Goal: Task Accomplishment & Management: Use online tool/utility

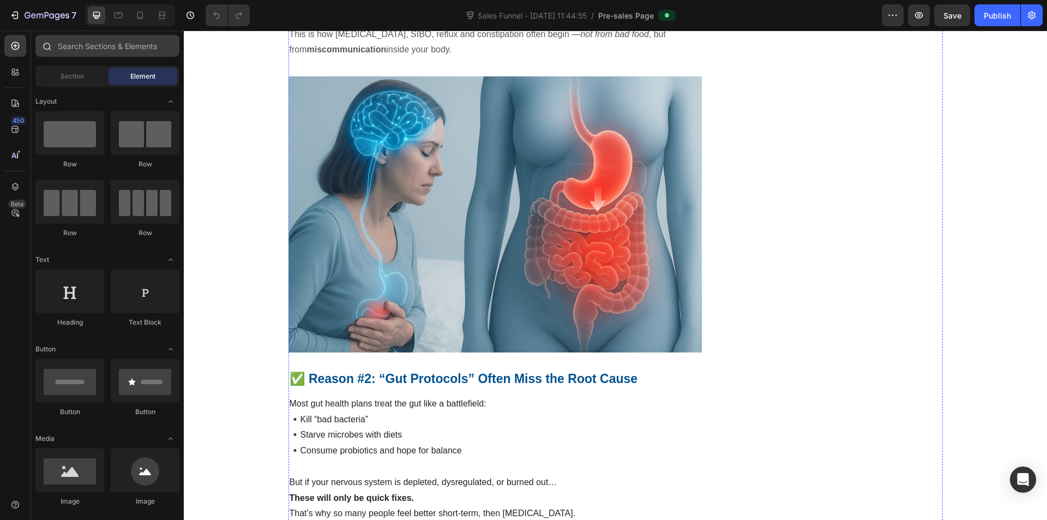
scroll to position [545, 0]
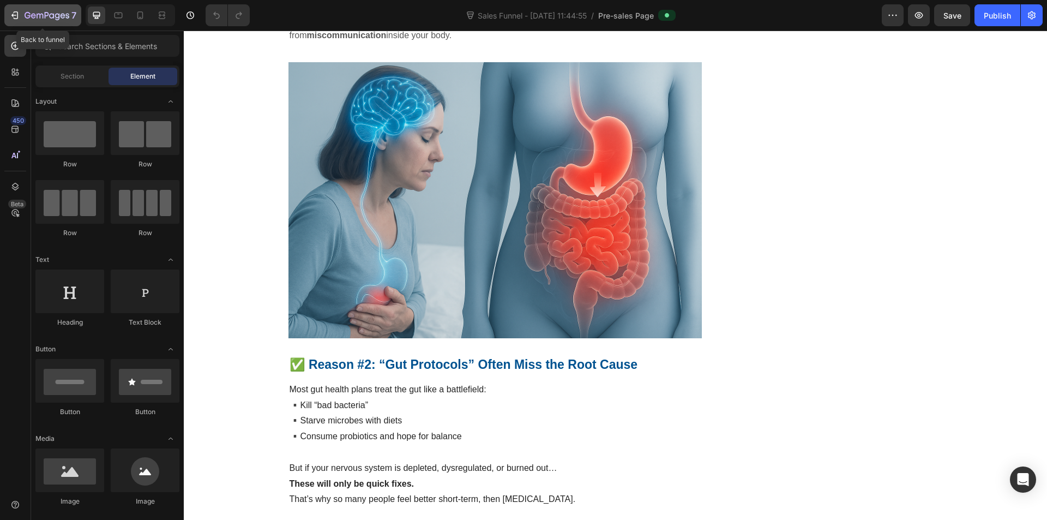
click at [7, 17] on button "7" at bounding box center [42, 15] width 77 height 22
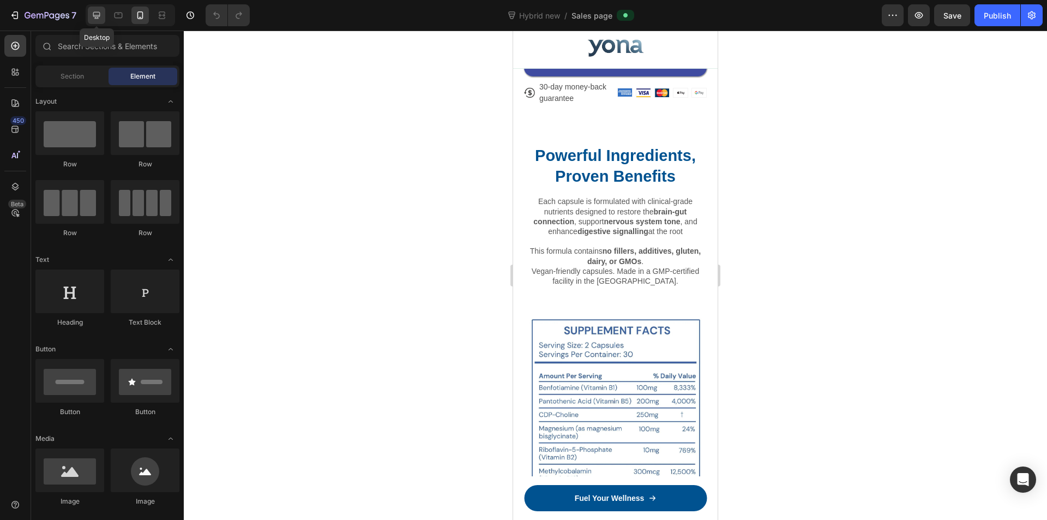
click at [101, 14] on icon at bounding box center [96, 15] width 11 height 11
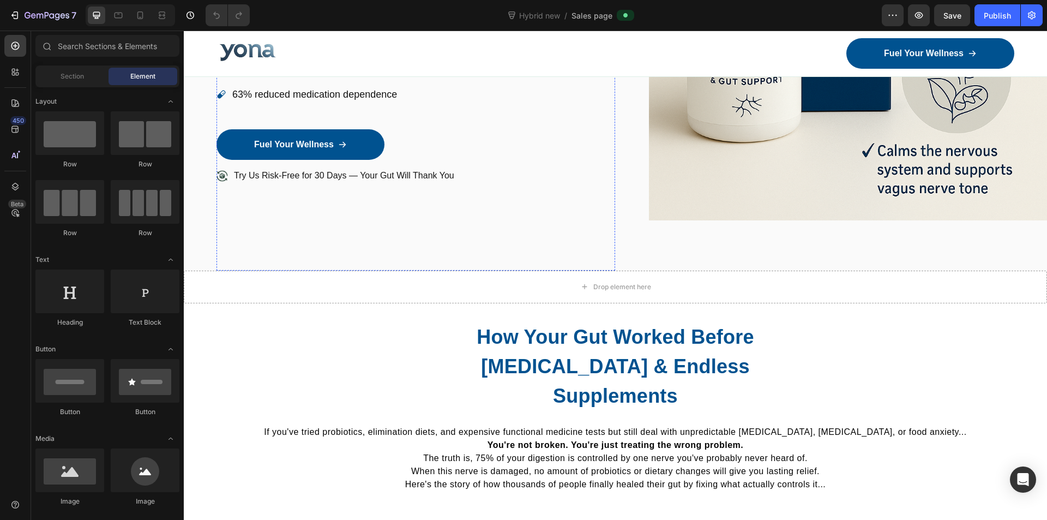
scroll to position [55, 0]
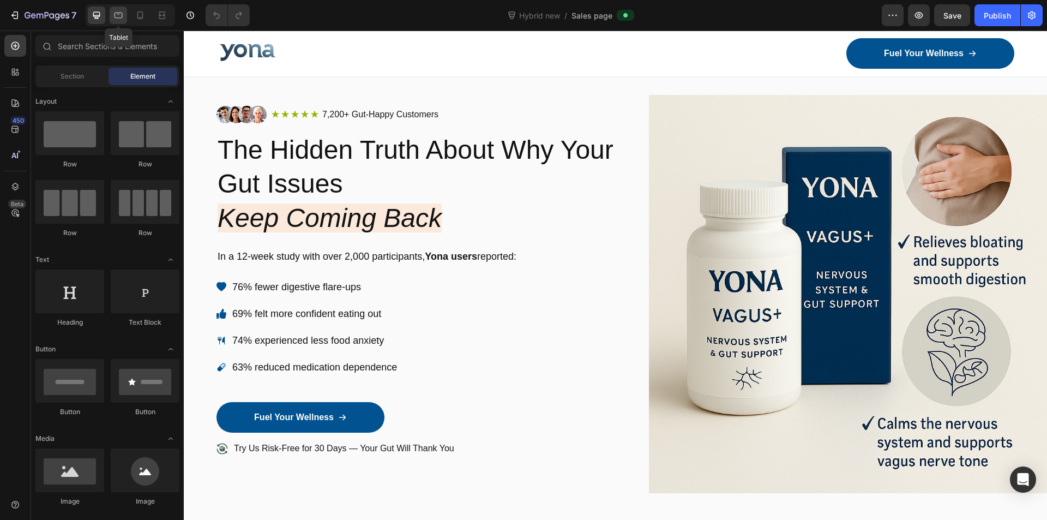
click at [123, 15] on icon at bounding box center [118, 15] width 11 height 11
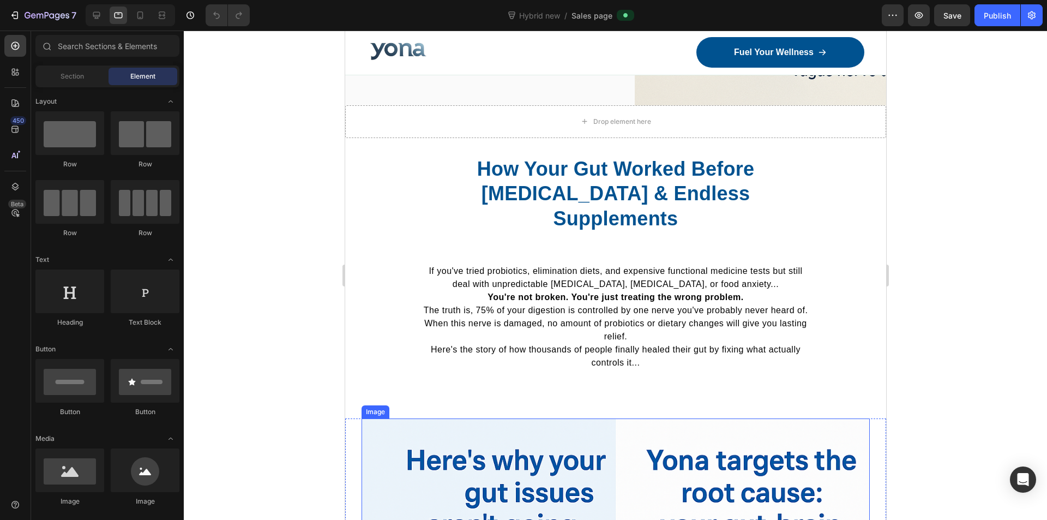
scroll to position [327, 0]
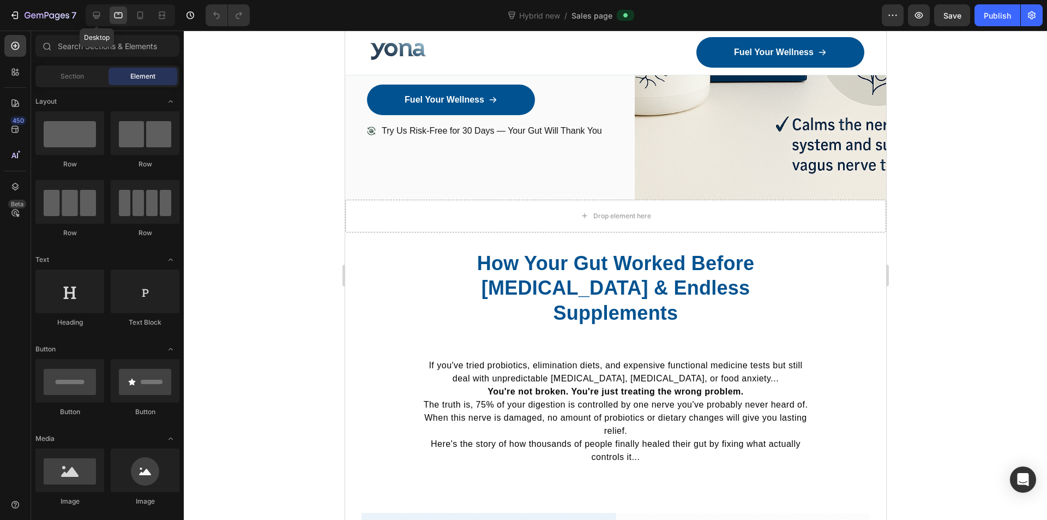
click at [87, 14] on div "Desktop" at bounding box center [130, 15] width 89 height 22
click at [89, 18] on div at bounding box center [96, 15] width 17 height 17
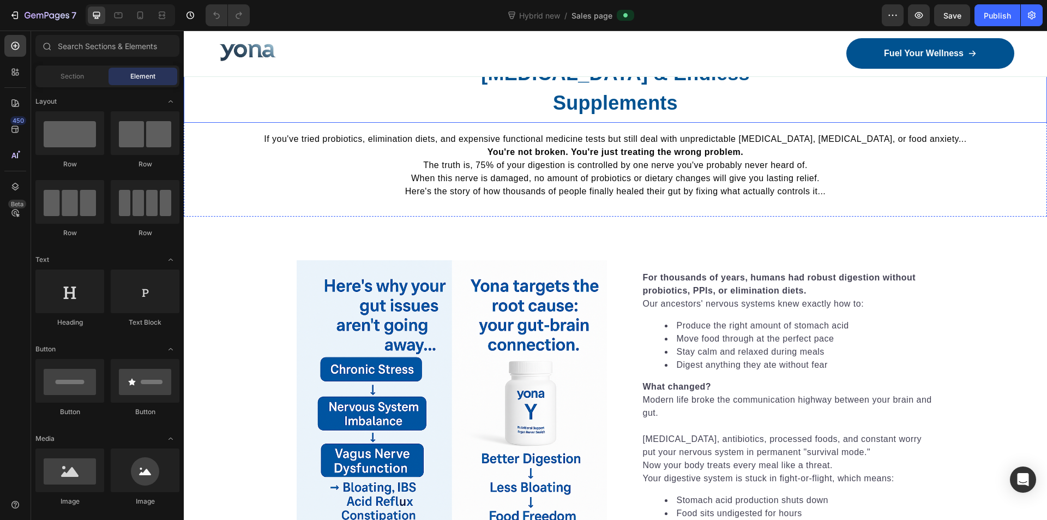
scroll to position [457, 0]
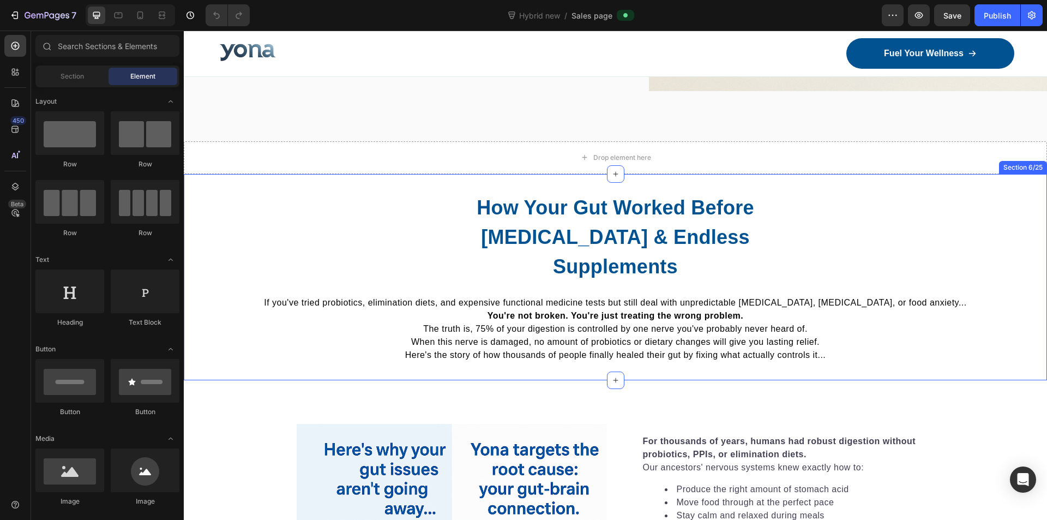
click at [331, 184] on div "How Your Gut Worked Before Chronic Stress & Endless Supplements Heading If you'…" at bounding box center [615, 277] width 863 height 206
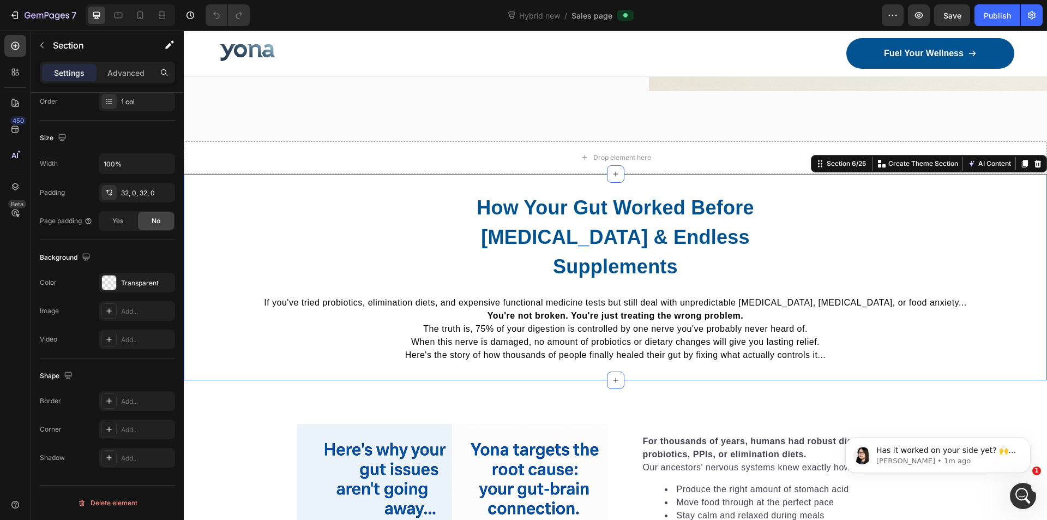
scroll to position [0, 0]
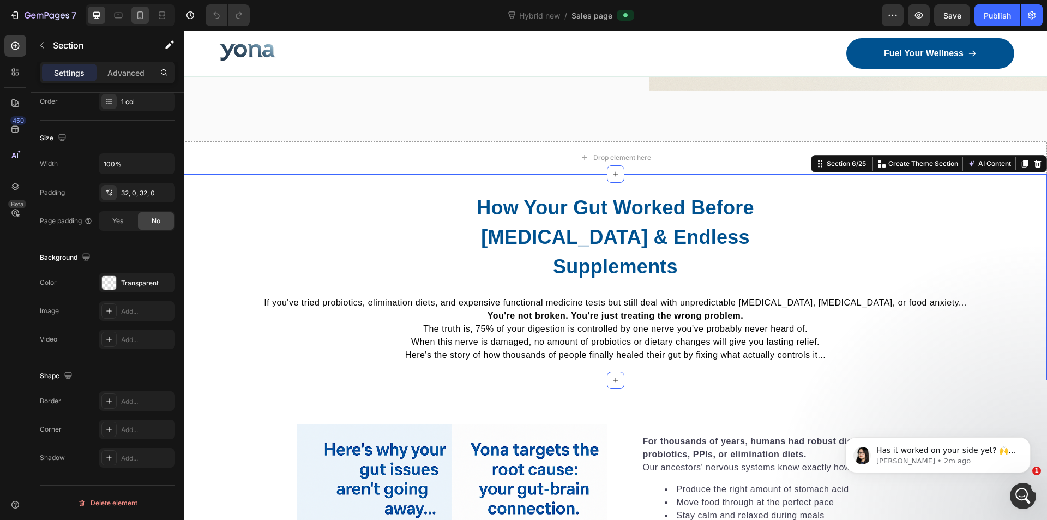
click at [136, 21] on div at bounding box center [139, 15] width 17 height 17
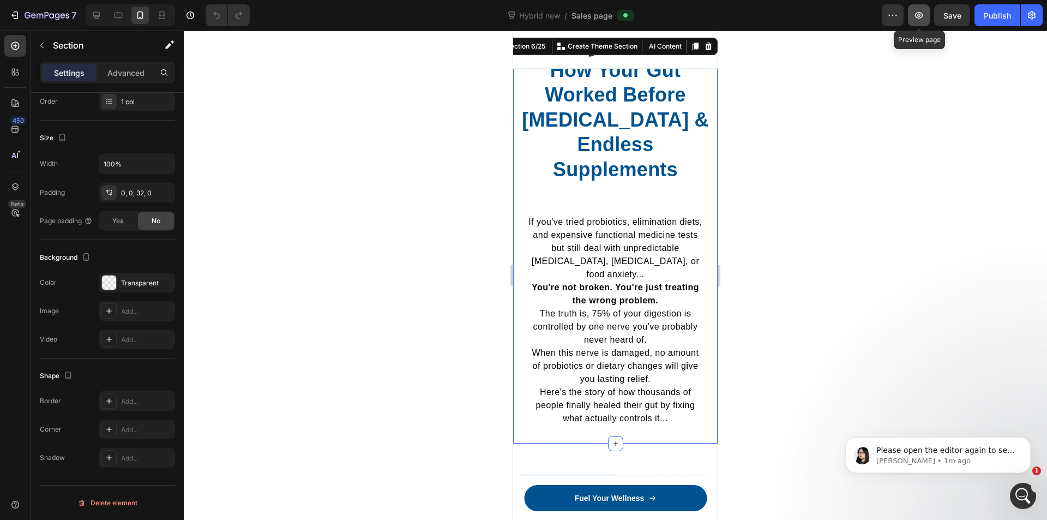
click at [927, 16] on button "button" at bounding box center [919, 15] width 22 height 22
click at [886, 14] on button "button" at bounding box center [893, 15] width 22 height 22
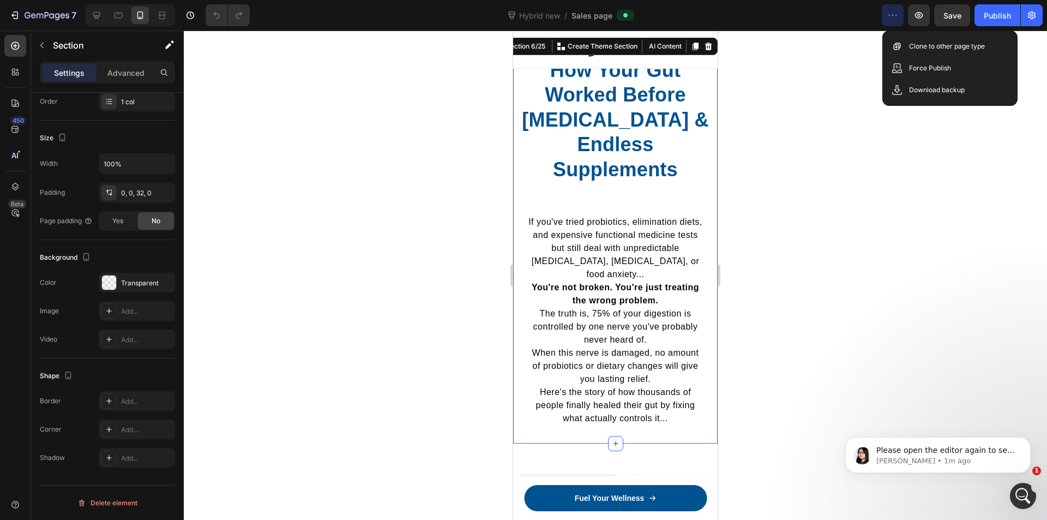
drag, startPoint x: 826, startPoint y: 71, endPoint x: 659, endPoint y: 4, distance: 179.9
click at [811, 69] on div at bounding box center [615, 275] width 863 height 489
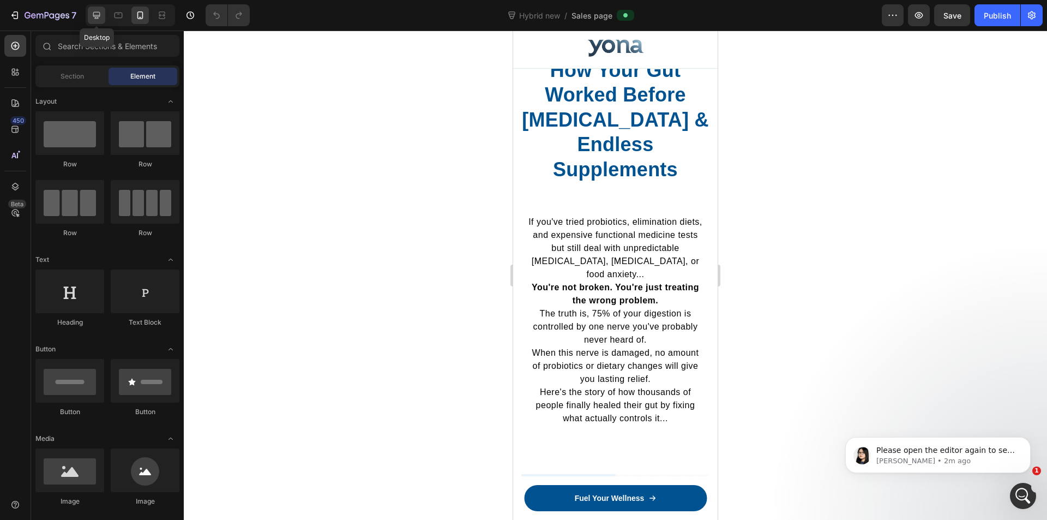
click at [105, 12] on div at bounding box center [96, 15] width 17 height 17
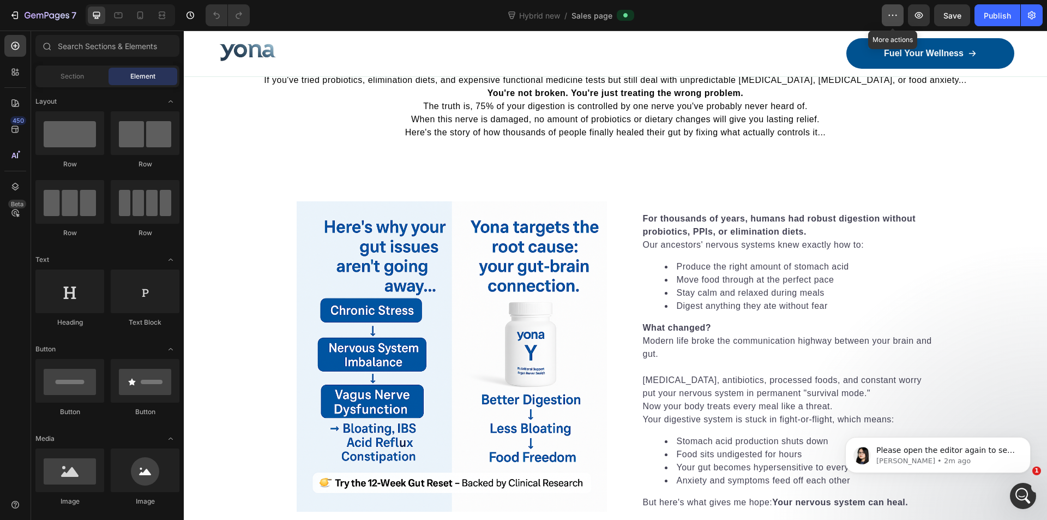
click at [900, 15] on button "button" at bounding box center [893, 15] width 22 height 22
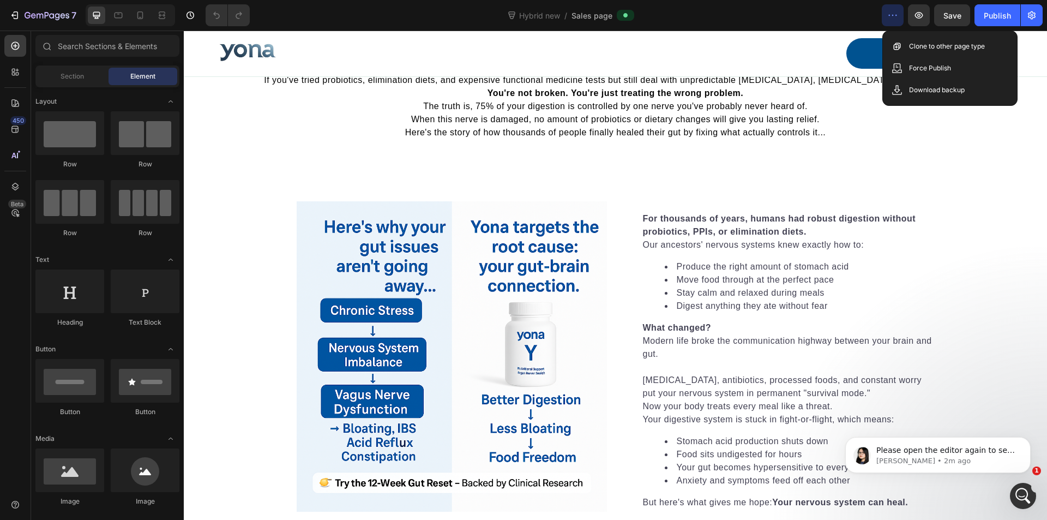
click at [798, 17] on div "Hybrid new / Sales page" at bounding box center [570, 15] width 623 height 22
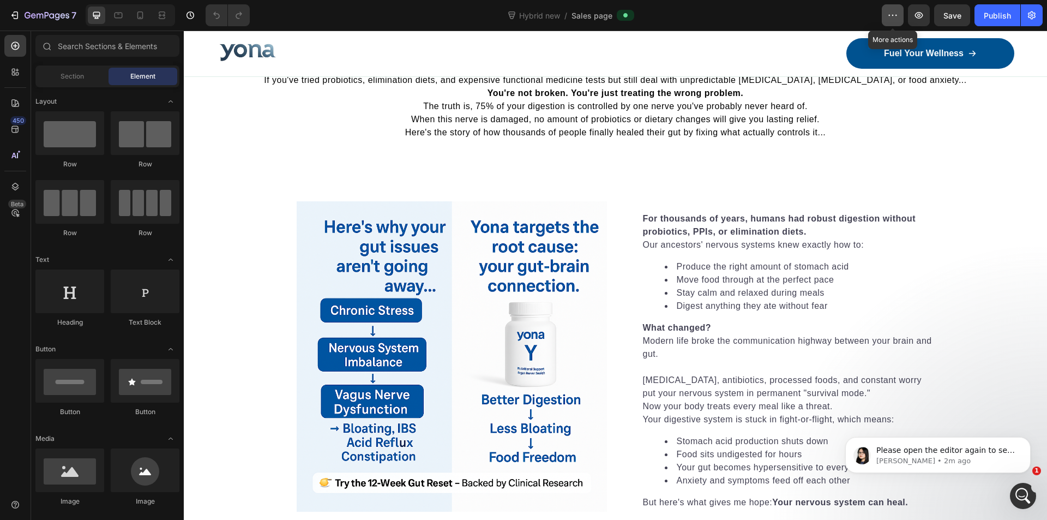
click at [896, 11] on icon "button" at bounding box center [892, 15] width 11 height 11
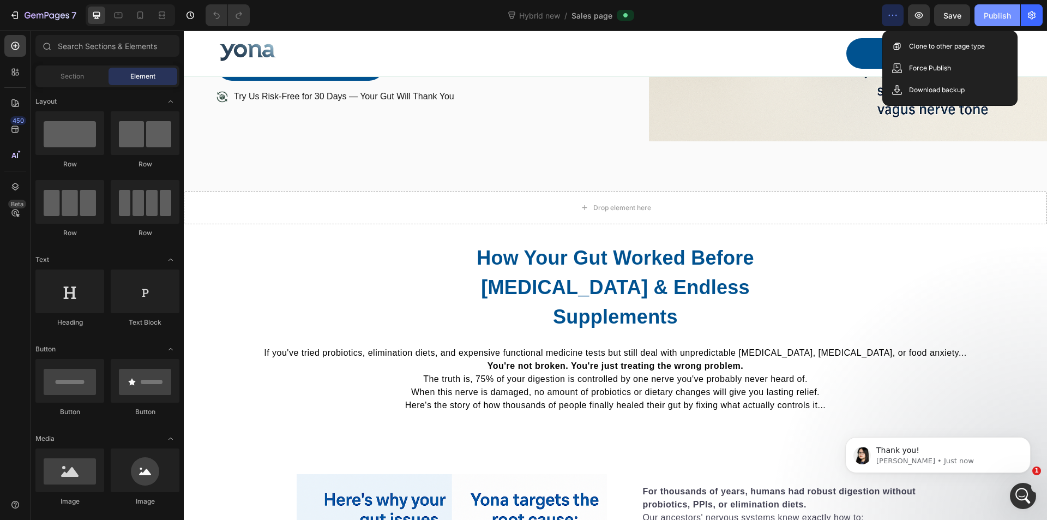
click at [1003, 16] on div "Publish" at bounding box center [997, 15] width 27 height 11
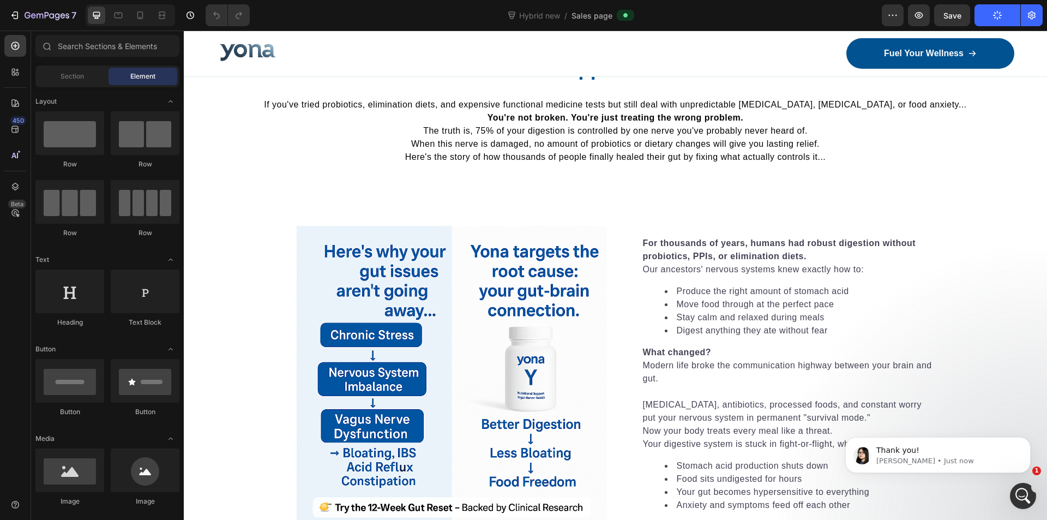
scroll to position [382, 0]
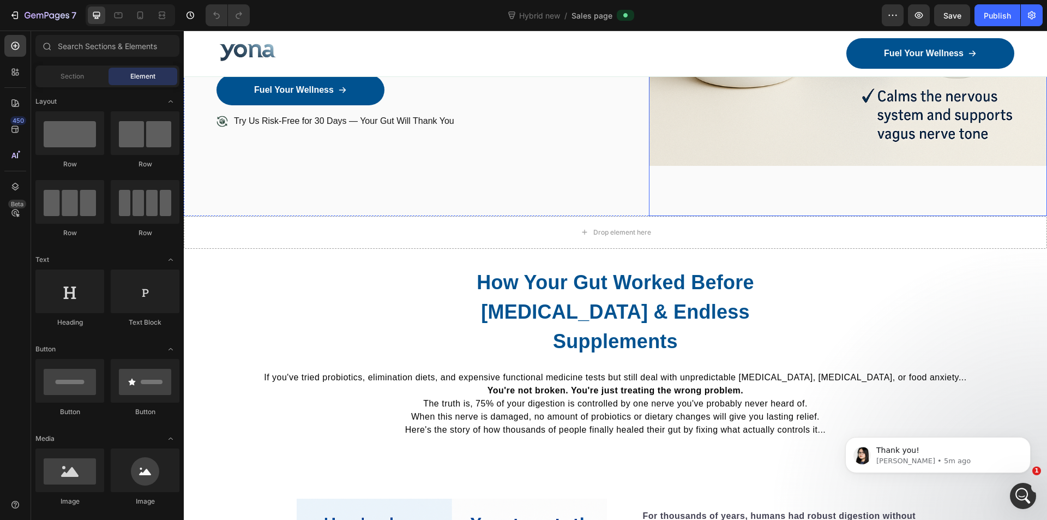
drag, startPoint x: 1132, startPoint y: 53, endPoint x: 926, endPoint y: 107, distance: 213.0
click at [925, 19] on button "button" at bounding box center [919, 15] width 22 height 22
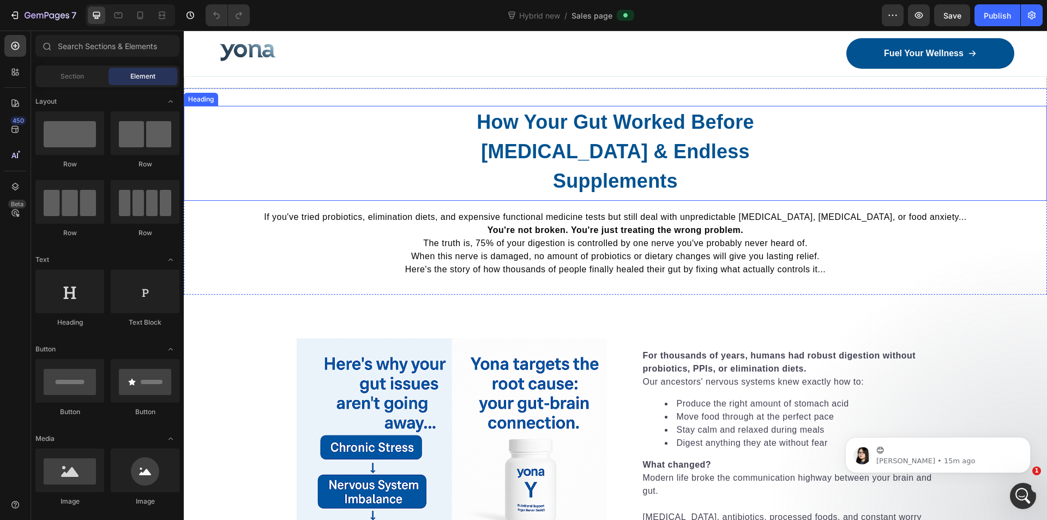
scroll to position [545, 0]
